Goal: Task Accomplishment & Management: Complete application form

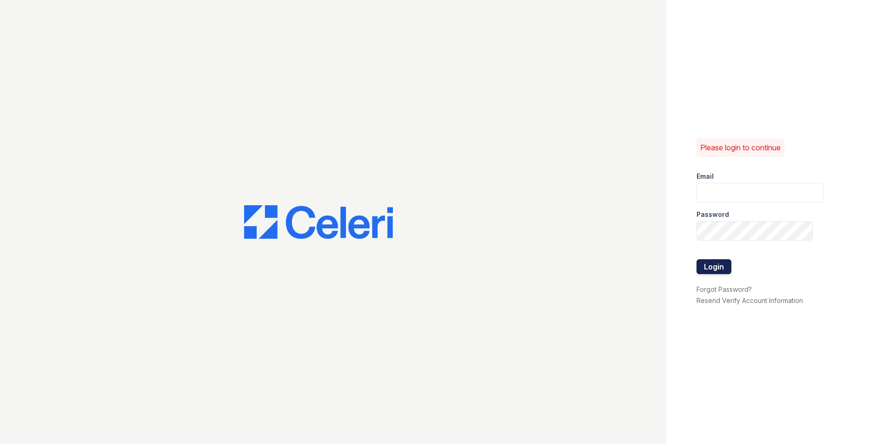
type input "emartinez@rushmoremgmt.com"
click at [727, 265] on button "Login" at bounding box center [713, 266] width 35 height 15
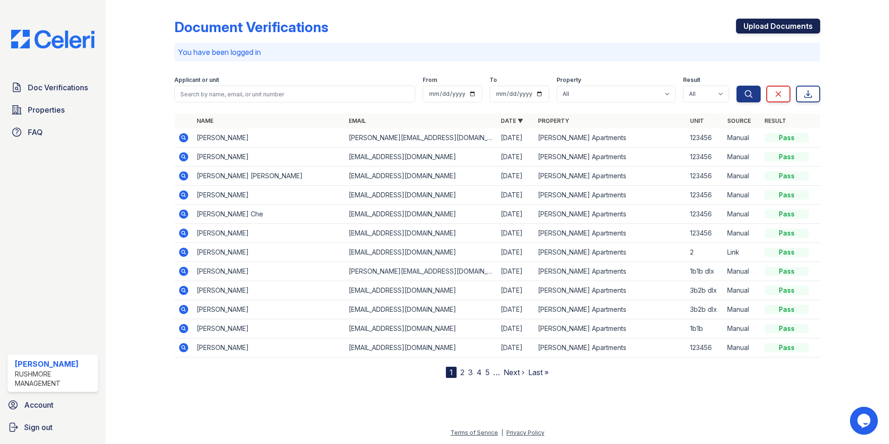
click at [749, 28] on link "Upload Documents" at bounding box center [778, 26] width 84 height 15
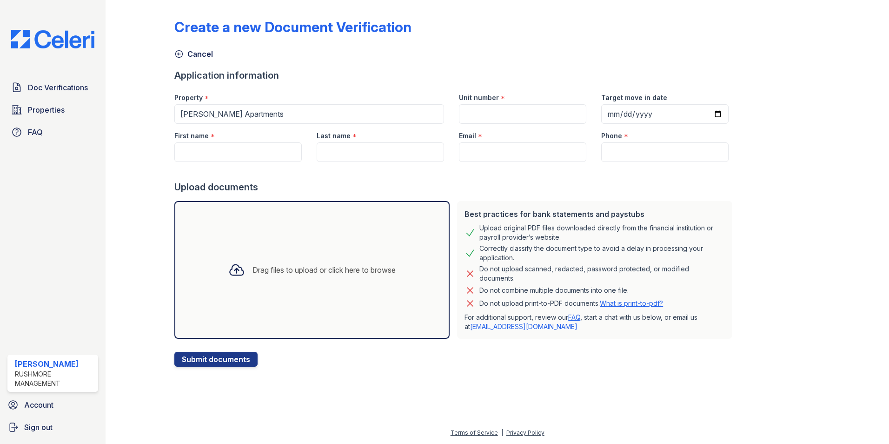
click at [288, 267] on div "Drag files to upload or click here to browse" at bounding box center [323, 269] width 143 height 11
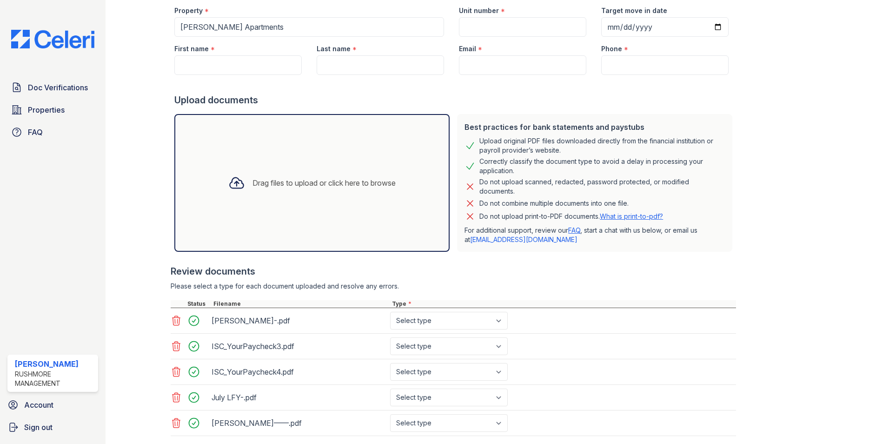
scroll to position [93, 0]
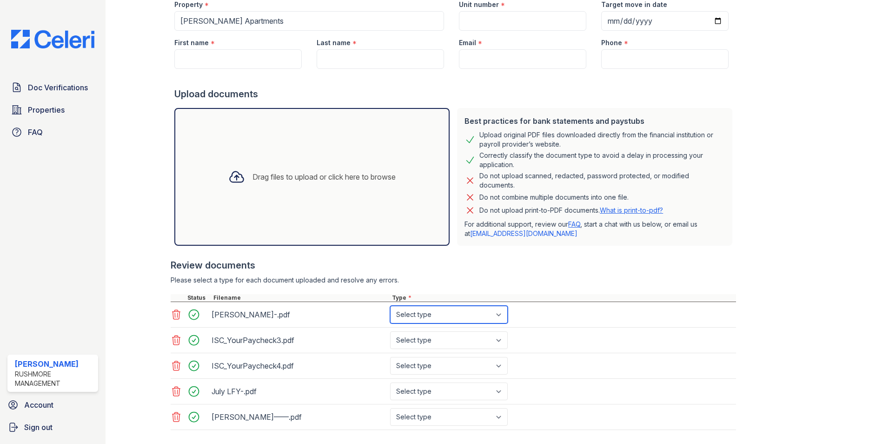
click at [418, 317] on select "Select type Paystub Bank Statement Offer Letter Tax Documents Benefit Award Let…" at bounding box center [449, 314] width 118 height 18
select select "bank_statement"
click at [390, 305] on select "Select type Paystub Bank Statement Offer Letter Tax Documents Benefit Award Let…" at bounding box center [449, 314] width 118 height 18
click at [473, 400] on div "July LFY-.pdf Select type Paystub Bank Statement Offer Letter Tax Documents Ben…" at bounding box center [453, 391] width 565 height 26
click at [438, 400] on div "July LFY-.pdf Select type Paystub Bank Statement Offer Letter Tax Documents Ben…" at bounding box center [453, 391] width 565 height 26
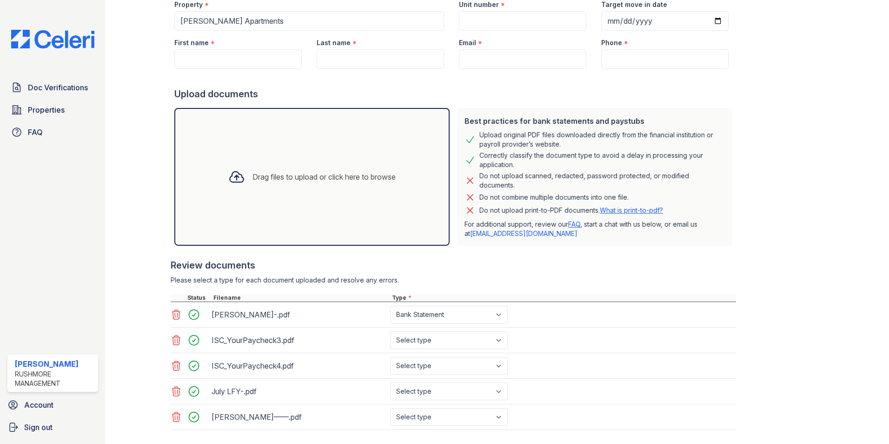
click at [411, 400] on div "July LFY-.pdf Select type Paystub Bank Statement Offer Letter Tax Documents Ben…" at bounding box center [453, 391] width 565 height 26
click at [431, 392] on select "Select type Paystub Bank Statement Offer Letter Tax Documents Benefit Award Let…" at bounding box center [449, 391] width 118 height 18
select select "other"
click at [390, 382] on select "Select type Paystub Bank Statement Offer Letter Tax Documents Benefit Award Let…" at bounding box center [449, 391] width 118 height 18
click at [418, 317] on select "Select type Paystub Bank Statement Offer Letter Tax Documents Benefit Award Let…" at bounding box center [449, 314] width 118 height 18
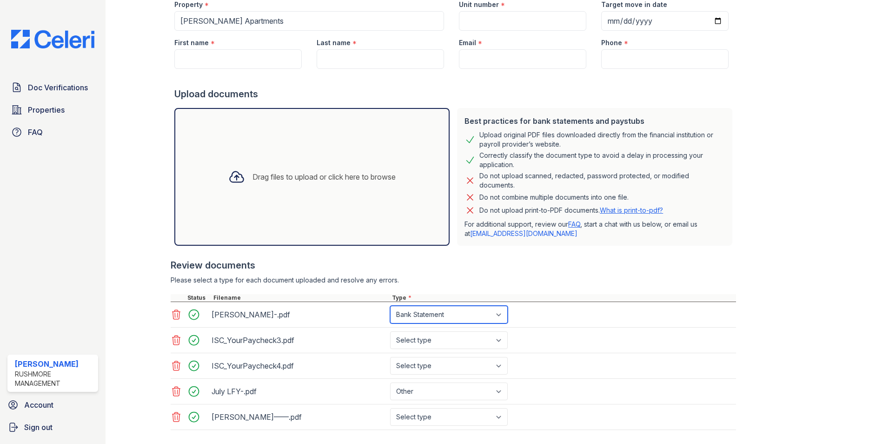
select select "other"
click at [390, 305] on select "Select type Paystub Bank Statement Offer Letter Tax Documents Benefit Award Let…" at bounding box center [449, 314] width 118 height 18
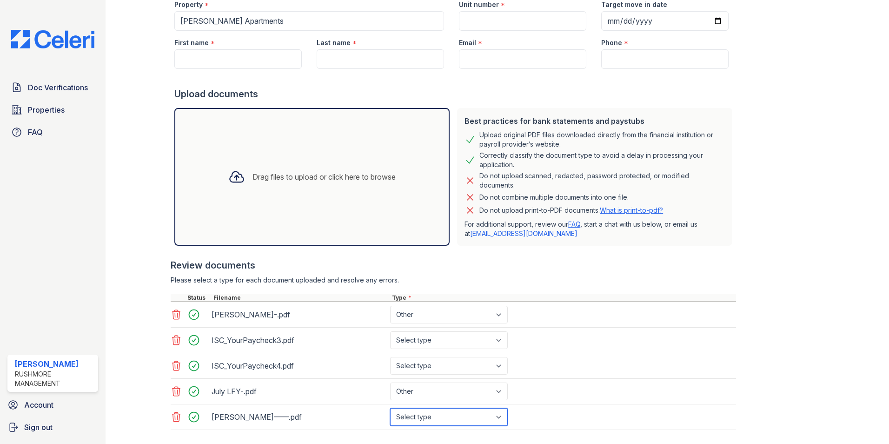
click at [466, 418] on select "Select type Paystub Bank Statement Offer Letter Tax Documents Benefit Award Let…" at bounding box center [449, 417] width 118 height 18
select select "other"
click at [390, 408] on select "Select type Paystub Bank Statement Offer Letter Tax Documents Benefit Award Let…" at bounding box center [449, 417] width 118 height 18
click at [407, 372] on select "Select type Paystub Bank Statement Offer Letter Tax Documents Benefit Award Let…" at bounding box center [449, 366] width 118 height 18
select select "paystub"
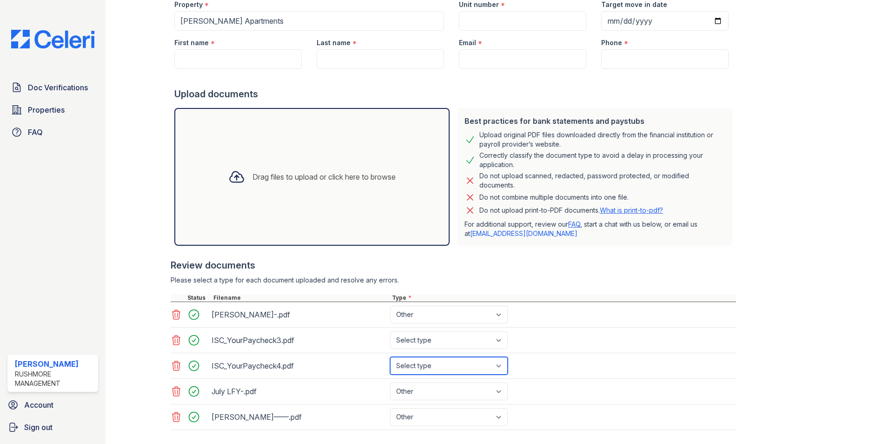
click at [390, 357] on select "Select type Paystub Bank Statement Offer Letter Tax Documents Benefit Award Let…" at bounding box center [449, 366] width 118 height 18
click at [445, 345] on select "Select type Paystub Bank Statement Offer Letter Tax Documents Benefit Award Let…" at bounding box center [449, 340] width 118 height 18
select select "paystub"
click at [390, 331] on select "Select type Paystub Bank Statement Offer Letter Tax Documents Benefit Award Let…" at bounding box center [449, 340] width 118 height 18
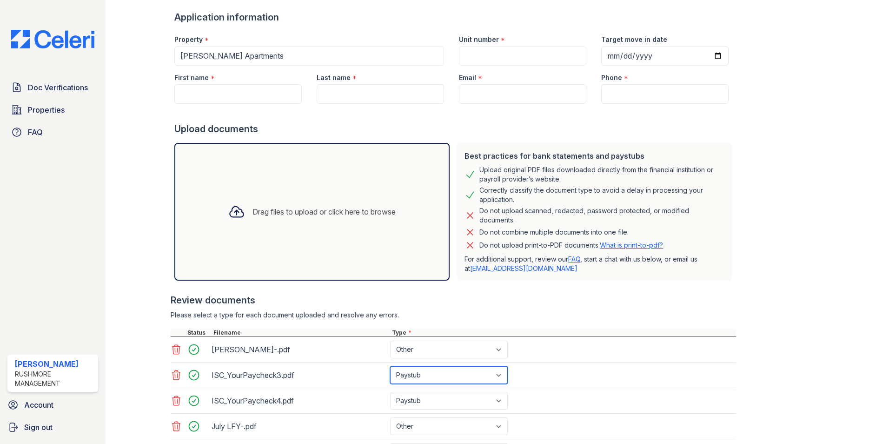
scroll to position [0, 0]
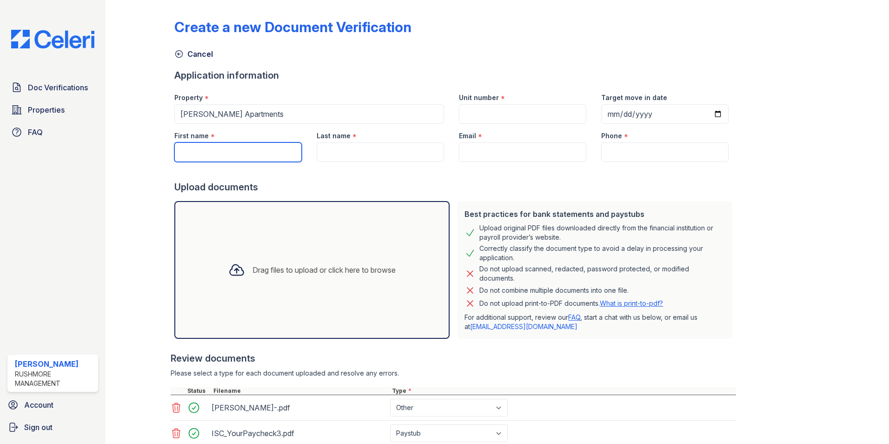
paste input "Johanna"
type input "Johanna"
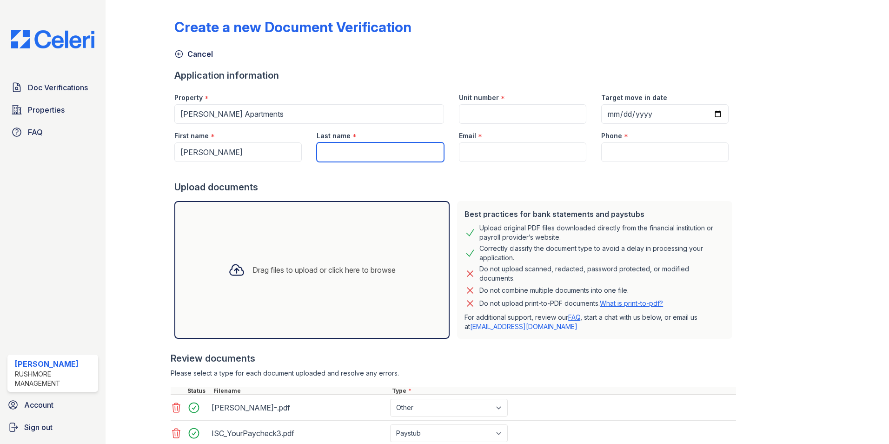
paste input "Henriquez"
type input "Henriquez"
click at [466, 154] on input "Email" at bounding box center [522, 152] width 127 height 20
paste input "johannahenriquez1497@gmailcom"
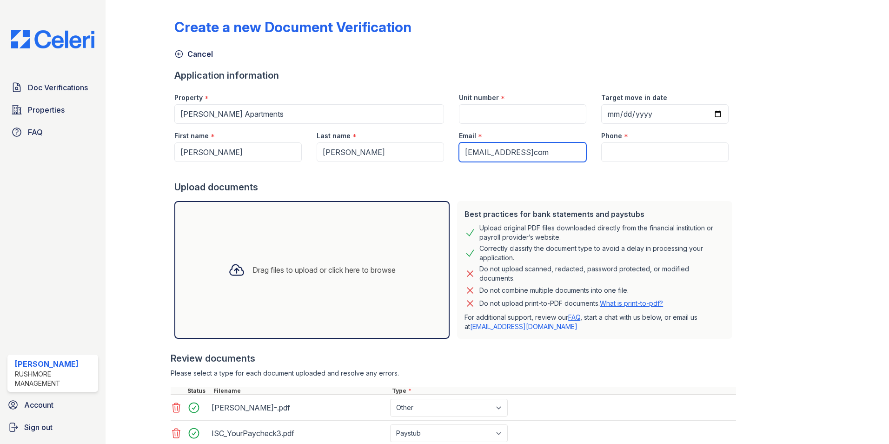
scroll to position [0, 9]
type input "johannahenriquez1497@gmailcom"
click at [489, 118] on input "Unit number" at bounding box center [522, 114] width 127 height 20
type input "123456"
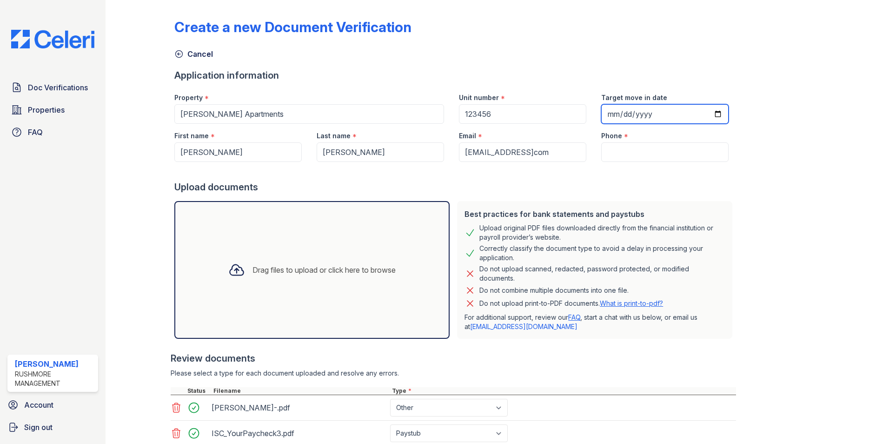
click at [700, 118] on input "2025-10-17" at bounding box center [664, 114] width 127 height 20
type input "2025-11-01"
click at [622, 152] on input "Phone" at bounding box center [664, 152] width 127 height 20
paste input "(240) 840-7758"
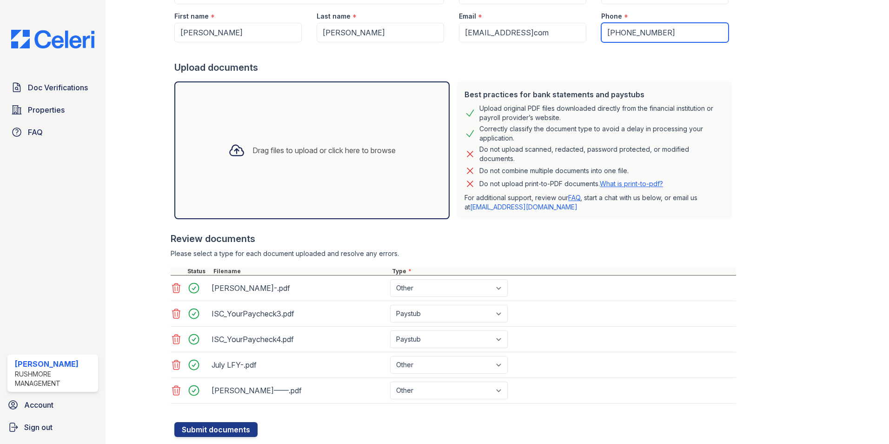
scroll to position [144, 0]
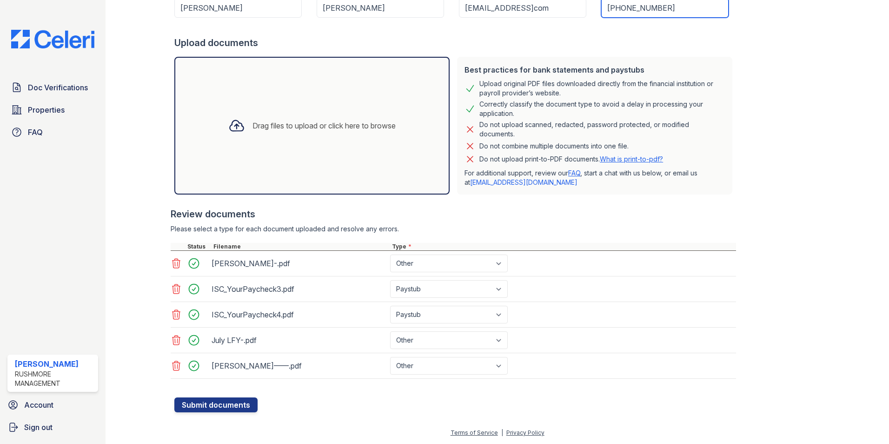
type input "(240) 840-7758"
click at [226, 397] on div at bounding box center [455, 392] width 562 height 9
click at [237, 405] on button "Submit documents" at bounding box center [215, 404] width 83 height 15
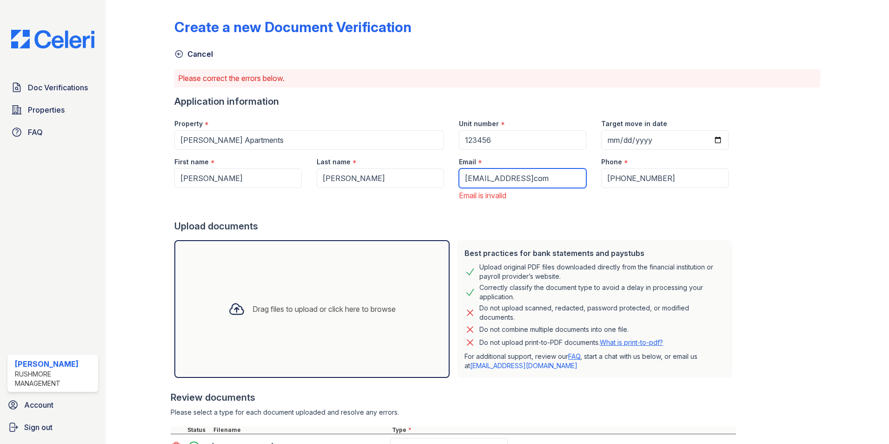
click at [564, 180] on input "johannahenriquez1497@gmailcom" at bounding box center [522, 178] width 127 height 20
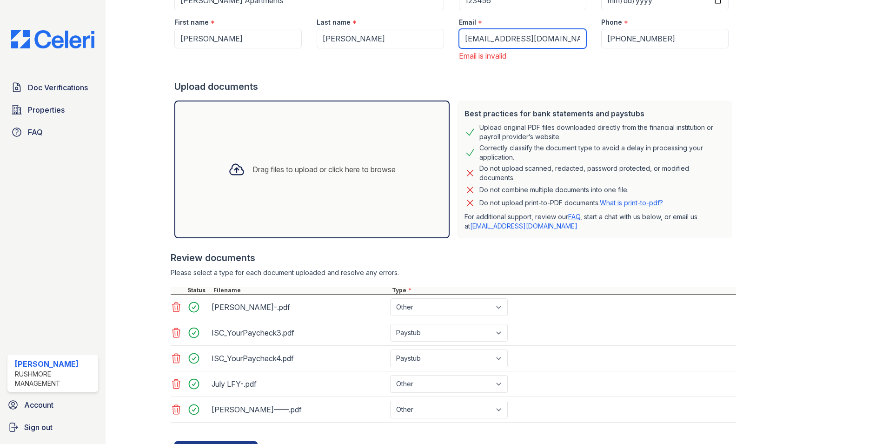
scroll to position [183, 0]
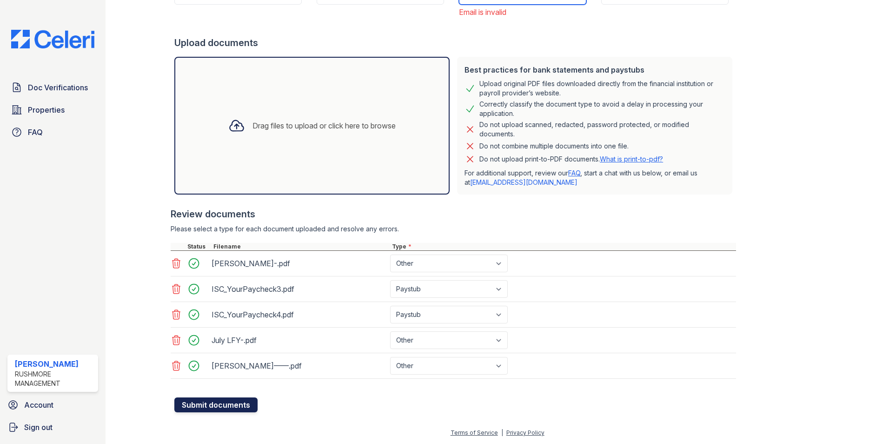
type input "johannahenriquez1497@gmail.com"
click at [195, 411] on button "Submit documents" at bounding box center [215, 404] width 83 height 15
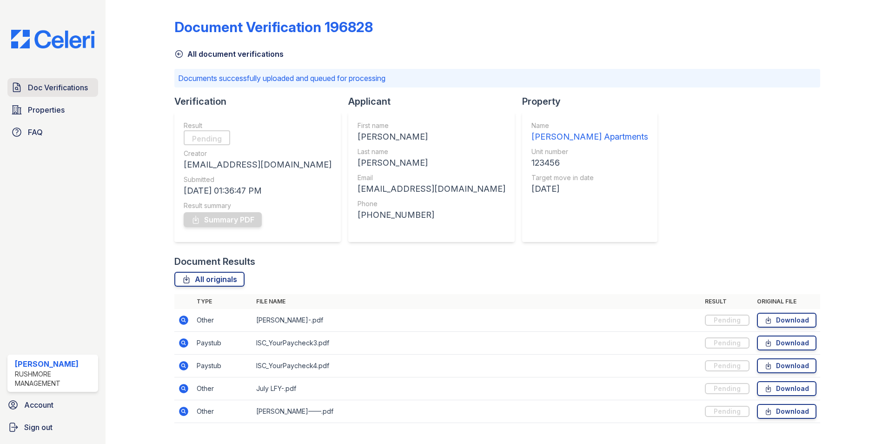
click at [87, 90] on span "Doc Verifications" at bounding box center [58, 87] width 60 height 11
